Goal: Navigation & Orientation: Find specific page/section

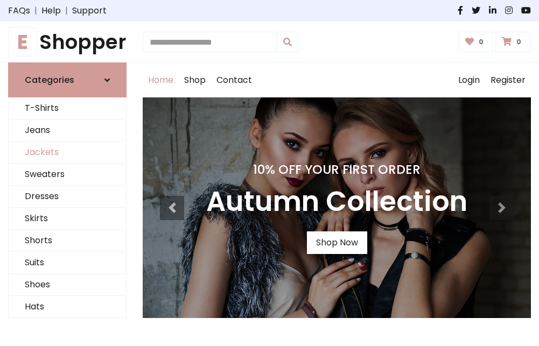
click at [67, 153] on link "Jackets" at bounding box center [67, 153] width 117 height 22
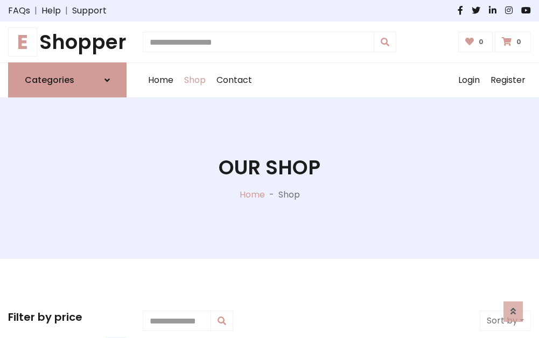
scroll to position [486, 0]
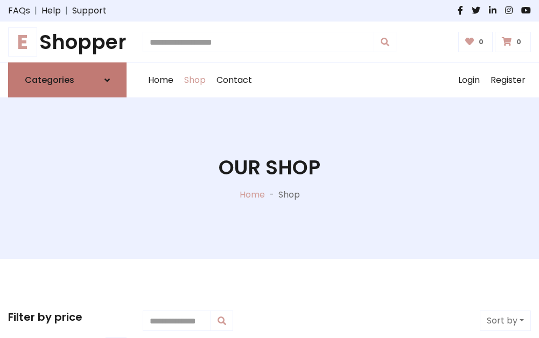
click at [67, 80] on h6 "Categories" at bounding box center [50, 80] width 50 height 10
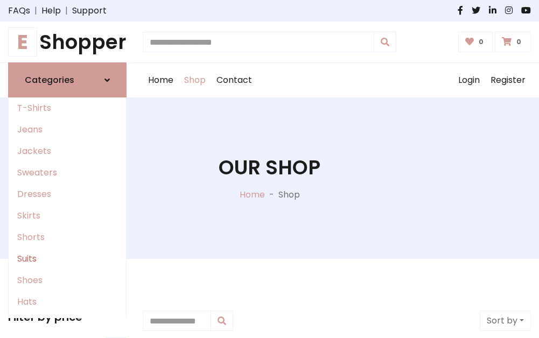
click at [67, 259] on link "Suits" at bounding box center [67, 259] width 117 height 22
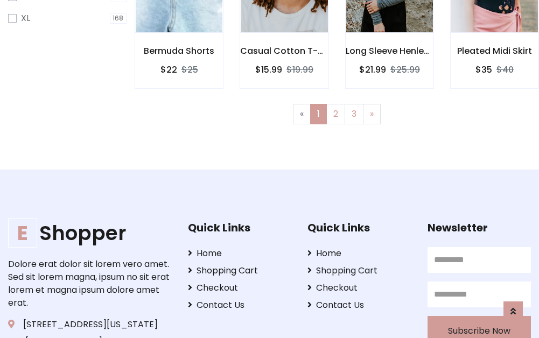
scroll to position [723, 0]
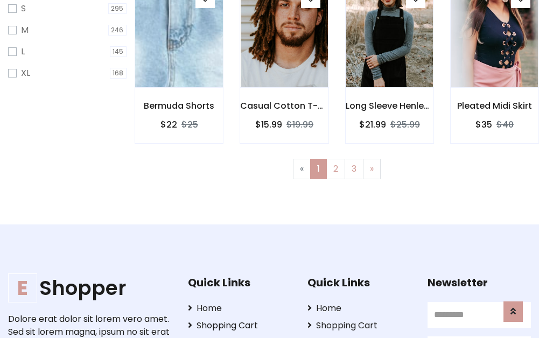
click at [179, 44] on img at bounding box center [179, 34] width 104 height 258
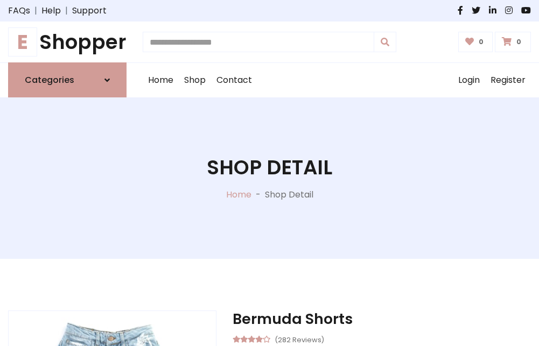
scroll to position [1006, 0]
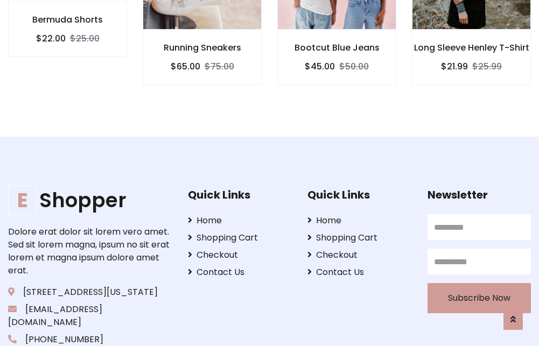
scroll to position [1005, 0]
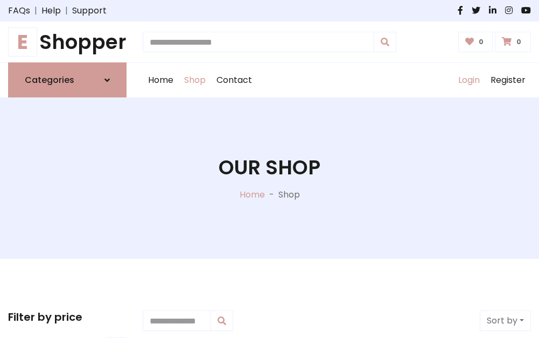
click at [468, 80] on link "Login" at bounding box center [469, 80] width 32 height 34
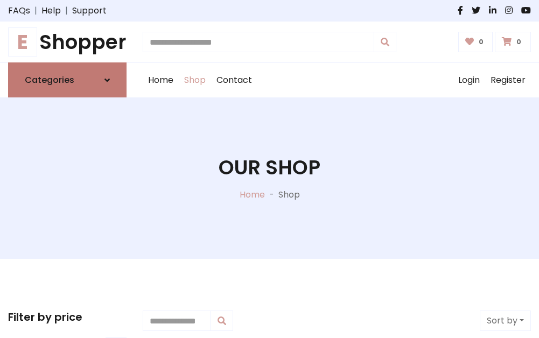
click at [107, 80] on icon at bounding box center [106, 80] width 5 height 9
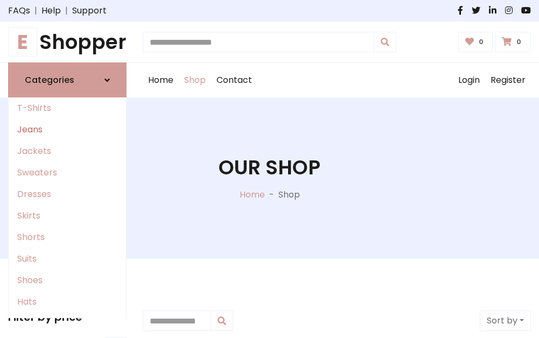
click at [67, 130] on link "Jeans" at bounding box center [67, 130] width 117 height 22
